Goal: Navigation & Orientation: Understand site structure

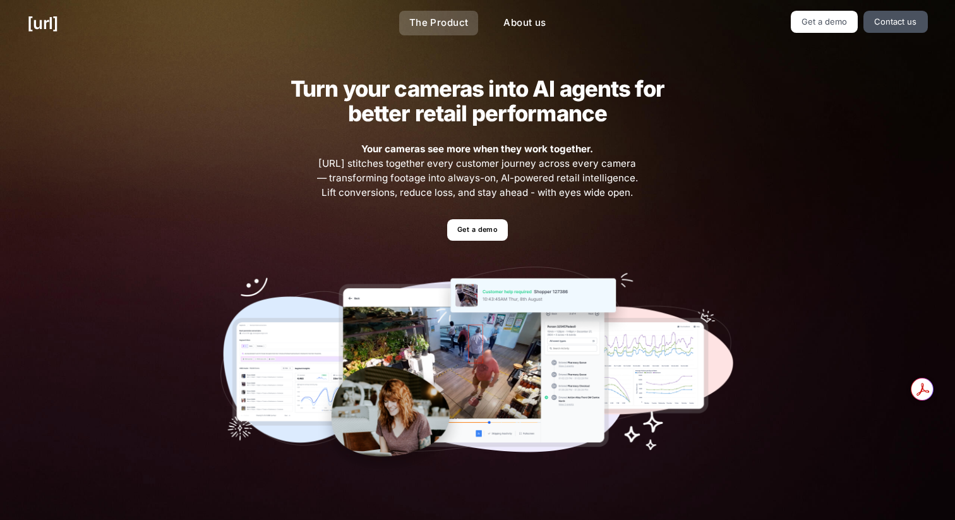
click at [433, 19] on link "The Product" at bounding box center [439, 23] width 80 height 25
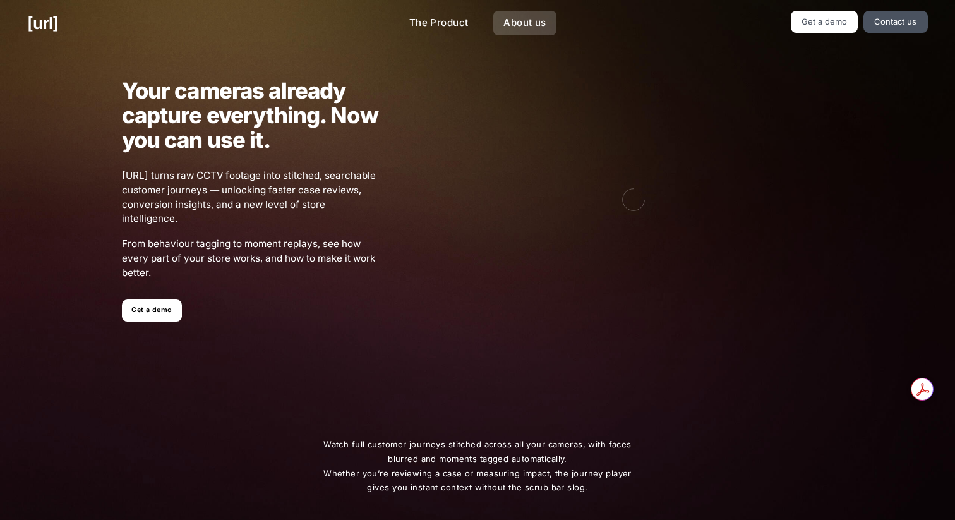
click at [536, 23] on link "About us" at bounding box center [524, 23] width 63 height 25
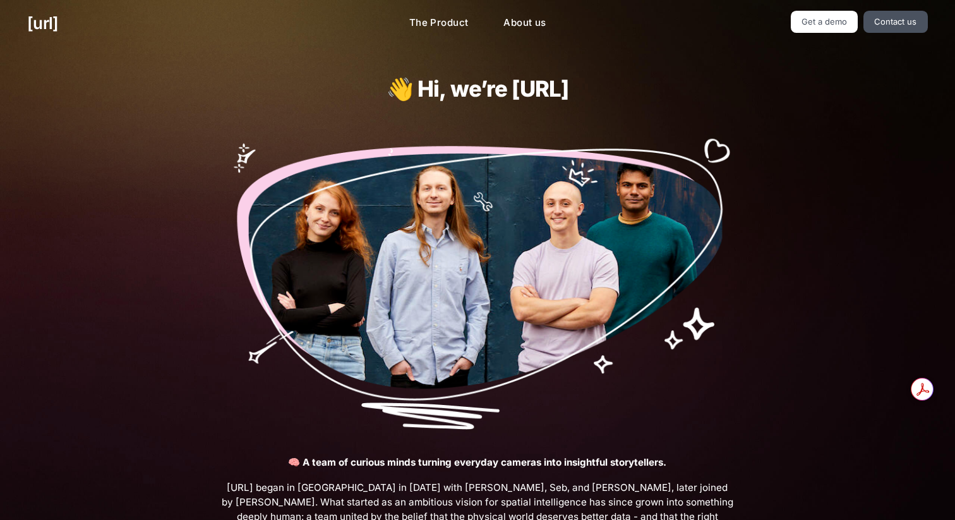
click at [462, 36] on div "[URL] The Product About us Get a demo Contact us" at bounding box center [477, 23] width 955 height 47
click at [449, 30] on link "The Product" at bounding box center [439, 23] width 80 height 25
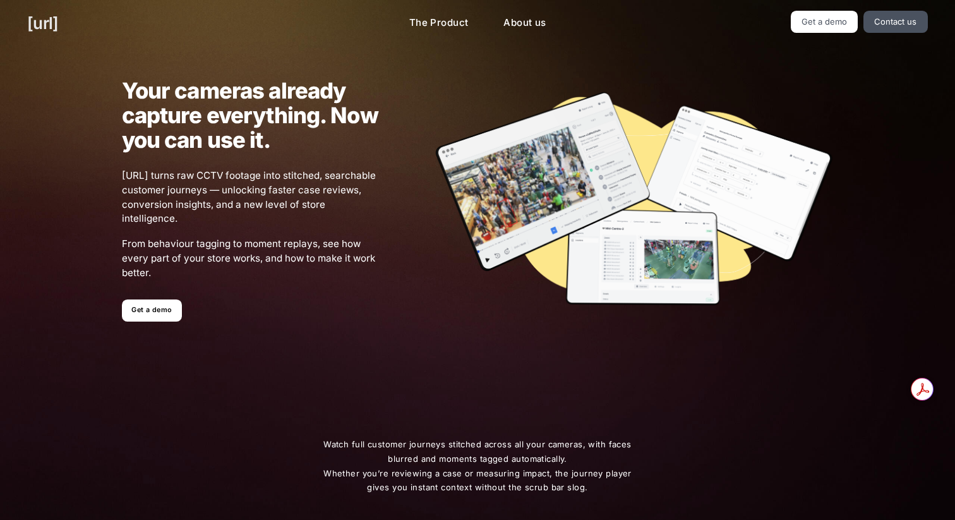
click at [58, 21] on link "[URL]" at bounding box center [42, 23] width 31 height 25
